Goal: Information Seeking & Learning: Understand process/instructions

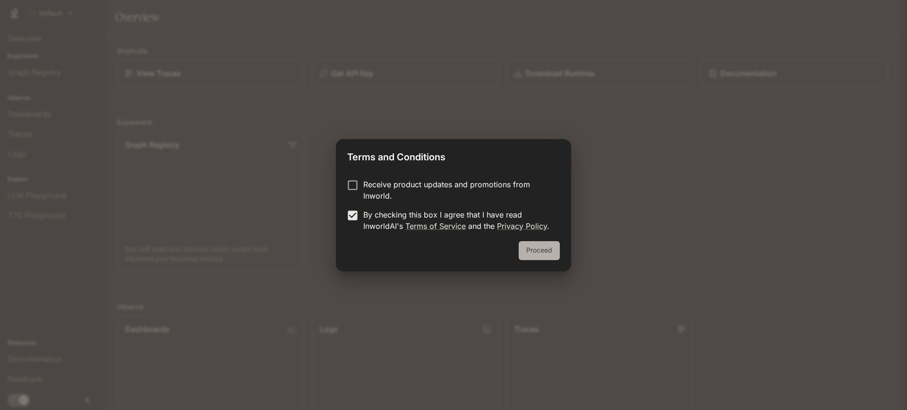
click at [539, 251] on button "Proceed" at bounding box center [539, 250] width 41 height 19
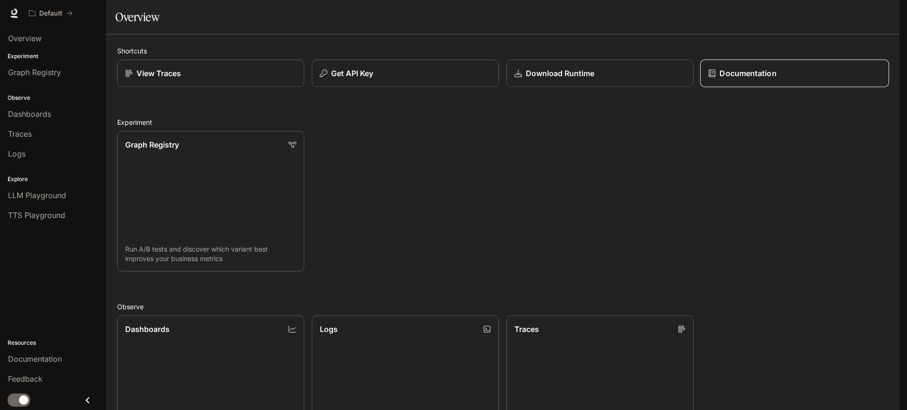
click at [739, 79] on p "Documentation" at bounding box center [747, 73] width 57 height 11
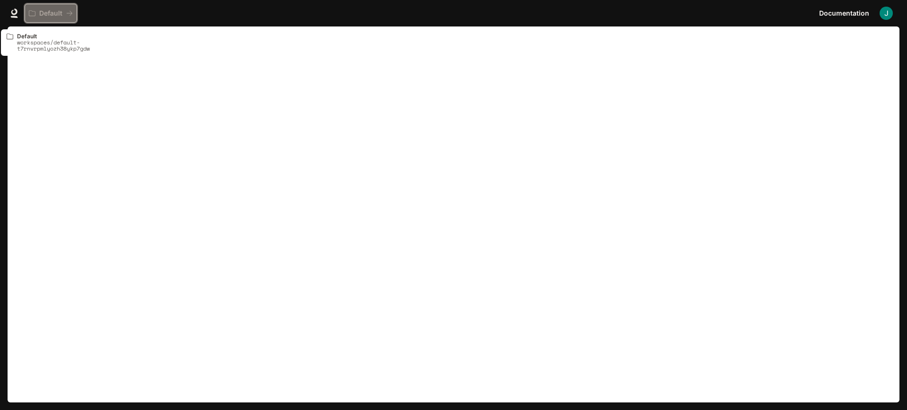
click at [50, 15] on p "Default" at bounding box center [50, 13] width 23 height 8
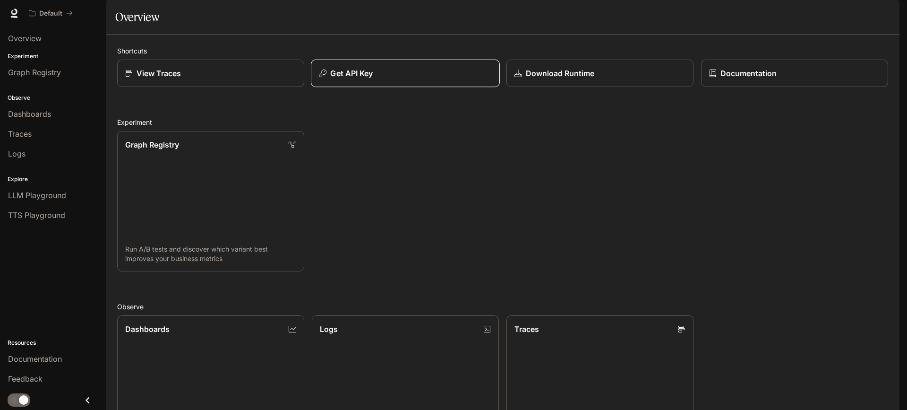
click at [367, 79] on p "Get API Key" at bounding box center [351, 73] width 43 height 11
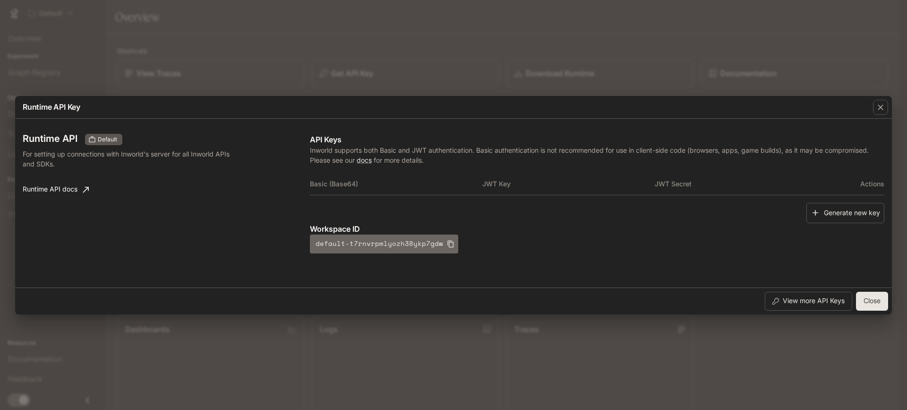
click at [447, 245] on icon "button" at bounding box center [450, 243] width 6 height 7
